Goal: Find contact information: Find contact information

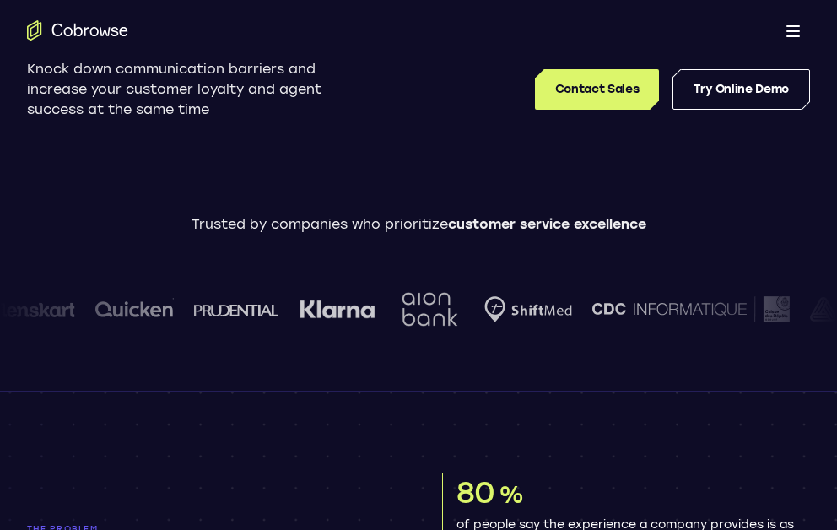
scroll to position [463, 0]
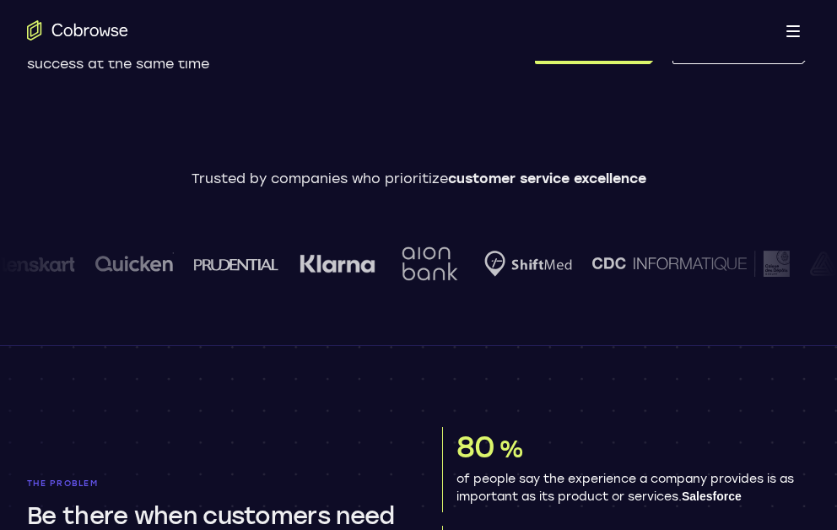
click at [535, 24] on link "Contact Sales" at bounding box center [597, 44] width 124 height 40
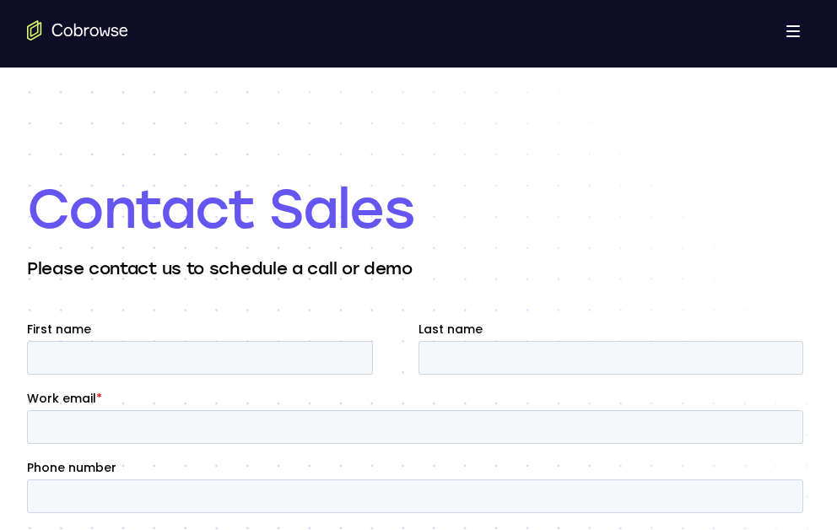
click at [27, 20] on link "Go to the home page" at bounding box center [77, 30] width 101 height 20
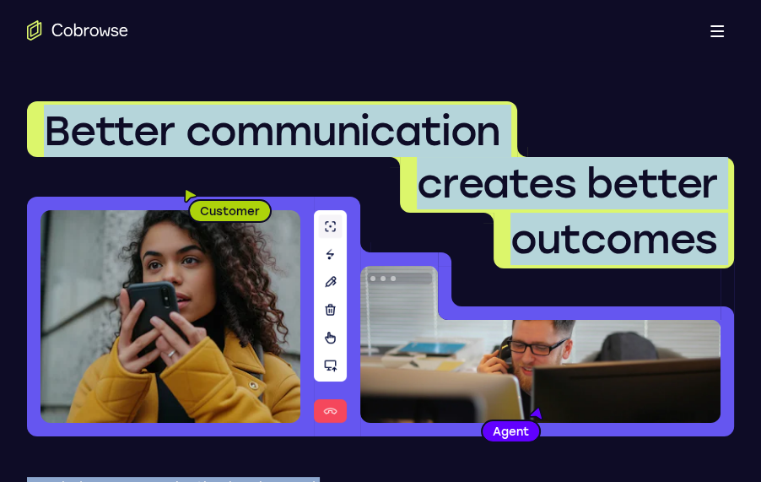
click at [671, 172] on span "creates better" at bounding box center [567, 183] width 300 height 49
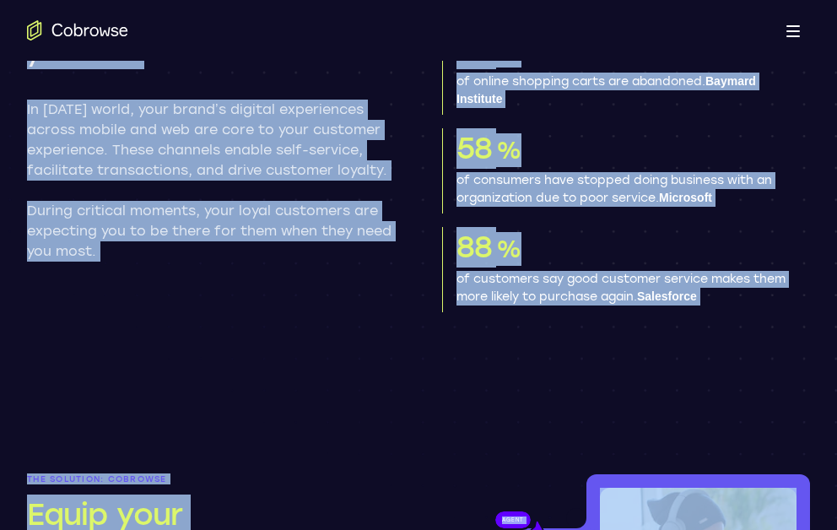
scroll to position [1005, 0]
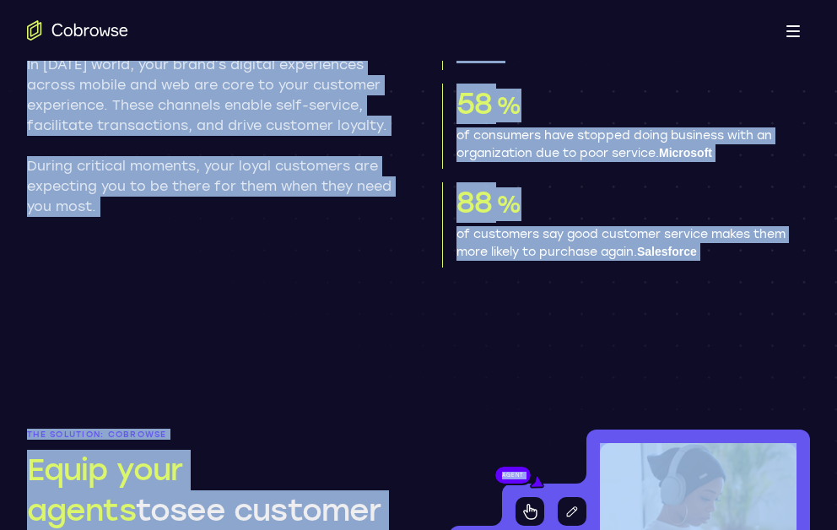
click at [749, 242] on p "of customers say good customer service makes them more likely to purchase again…" at bounding box center [626, 243] width 340 height 35
